Goal: Transaction & Acquisition: Purchase product/service

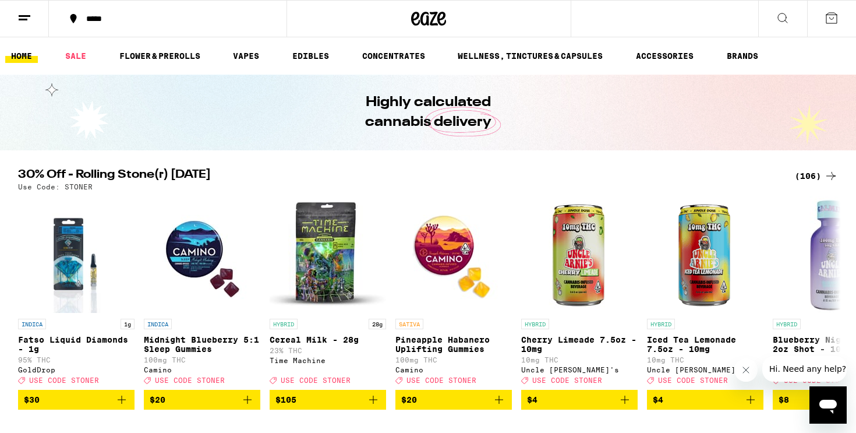
drag, startPoint x: 91, startPoint y: 186, endPoint x: 19, endPoint y: 182, distance: 72.9
click at [19, 183] on div "Use Code: STONER" at bounding box center [428, 187] width 820 height 8
copy div "(106) Use Code: [PERSON_NAME]"
